Goal: Task Accomplishment & Management: Manage account settings

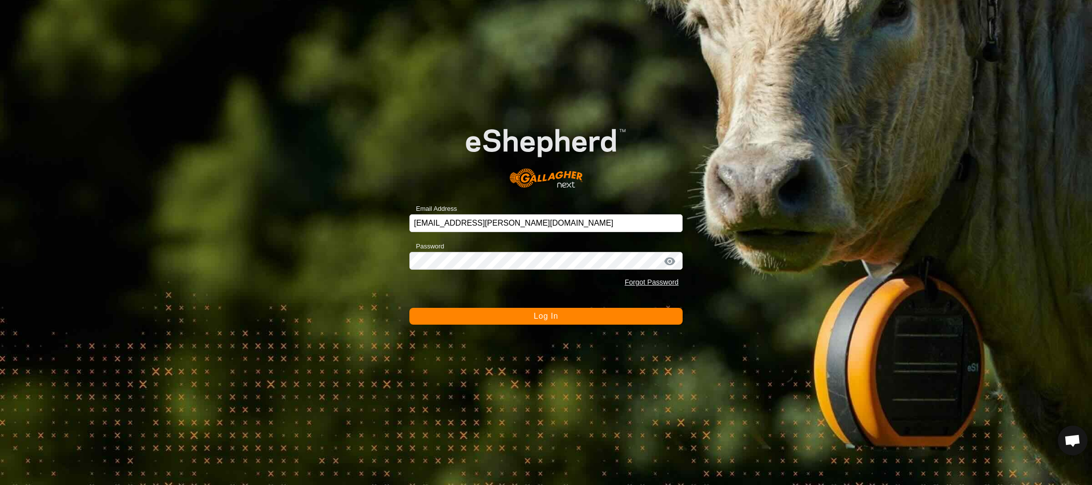
click at [669, 261] on div at bounding box center [670, 261] width 15 height 10
click at [670, 263] on div at bounding box center [670, 261] width 15 height 10
click at [544, 319] on span "Log In" at bounding box center [546, 316] width 24 height 8
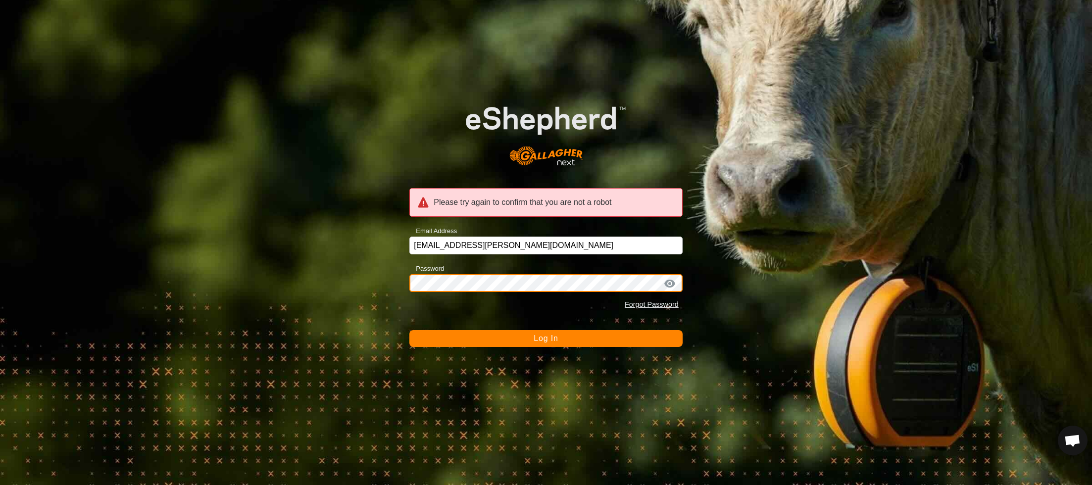
click at [409, 330] on button "Log In" at bounding box center [545, 338] width 273 height 17
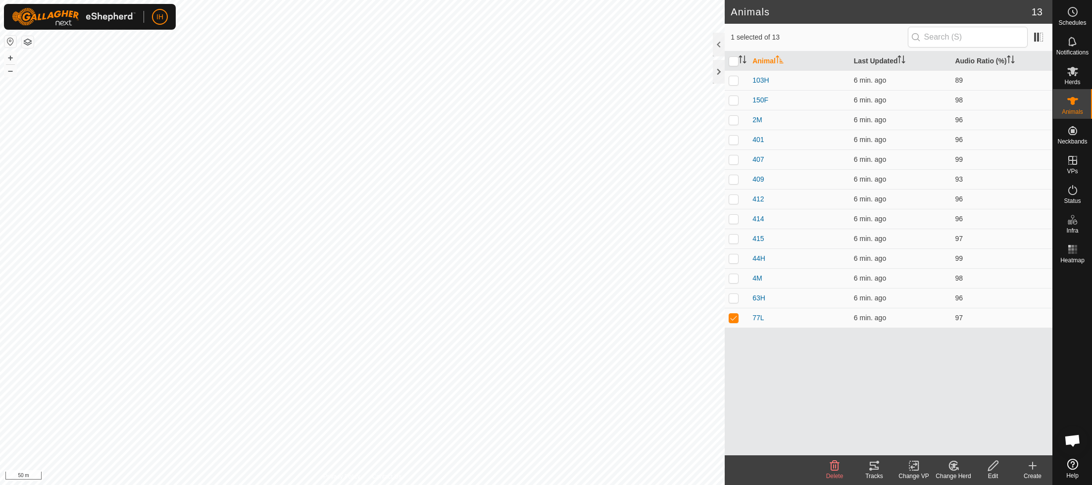
click at [877, 469] on icon at bounding box center [874, 466] width 9 height 8
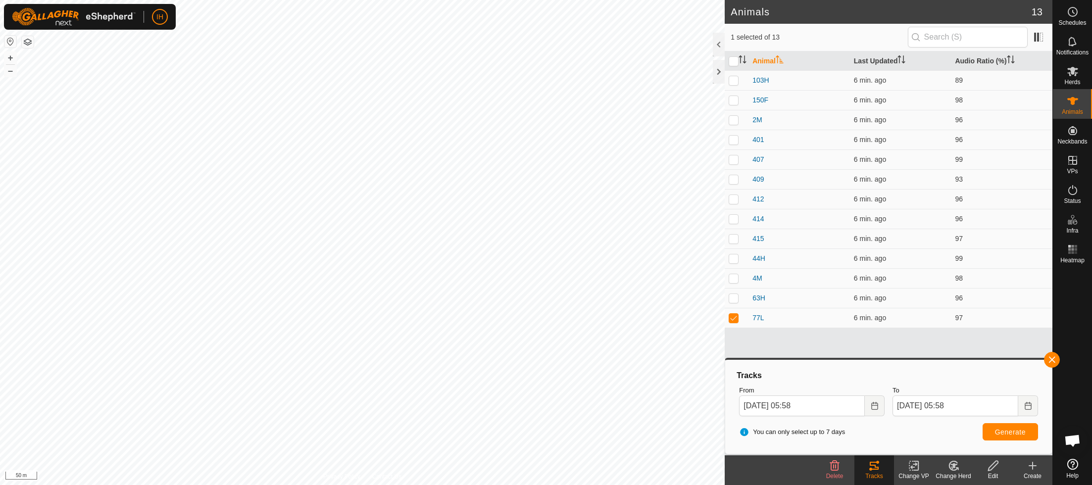
click at [916, 469] on icon at bounding box center [914, 466] width 12 height 12
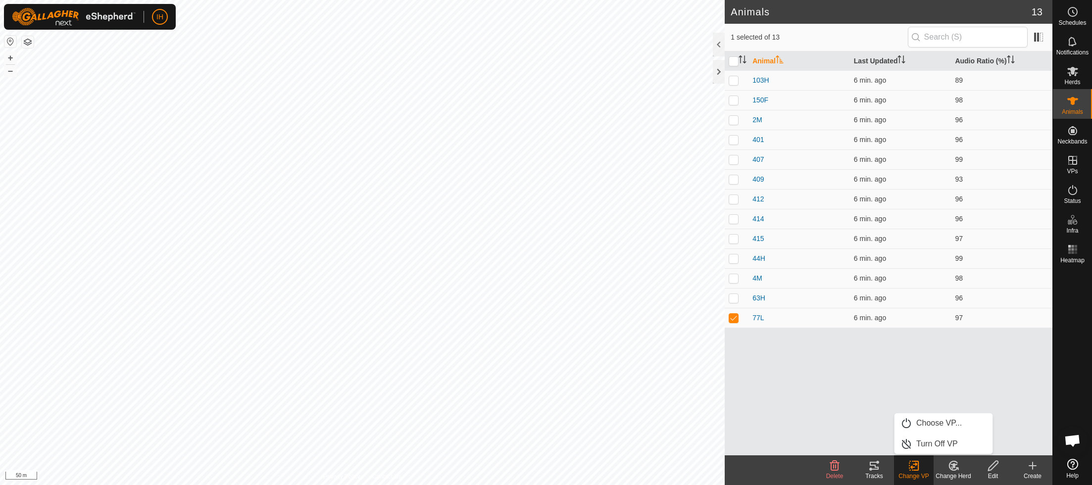
click at [808, 372] on div "Animal Last Updated Audio Ratio (%) 103H 6 min. ago 89 150F 6 min. ago 98 2M 6 …" at bounding box center [889, 253] width 328 height 404
